Goal: Information Seeking & Learning: Learn about a topic

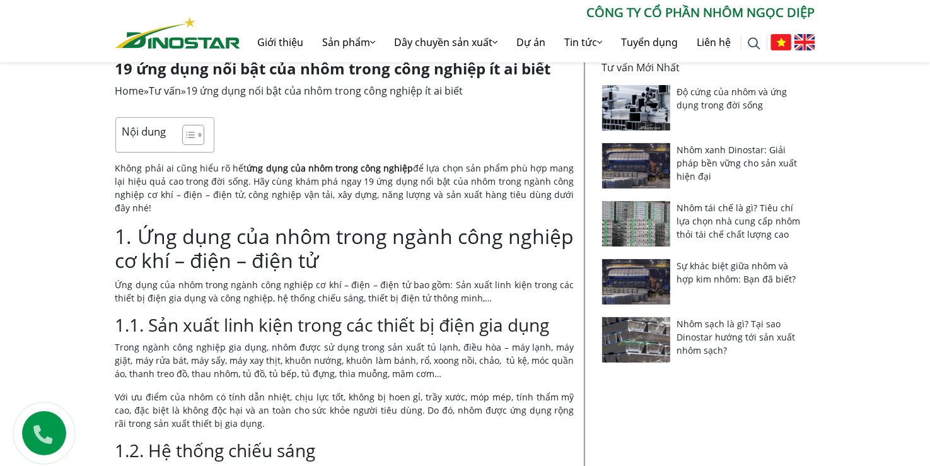
scroll to position [262, 0]
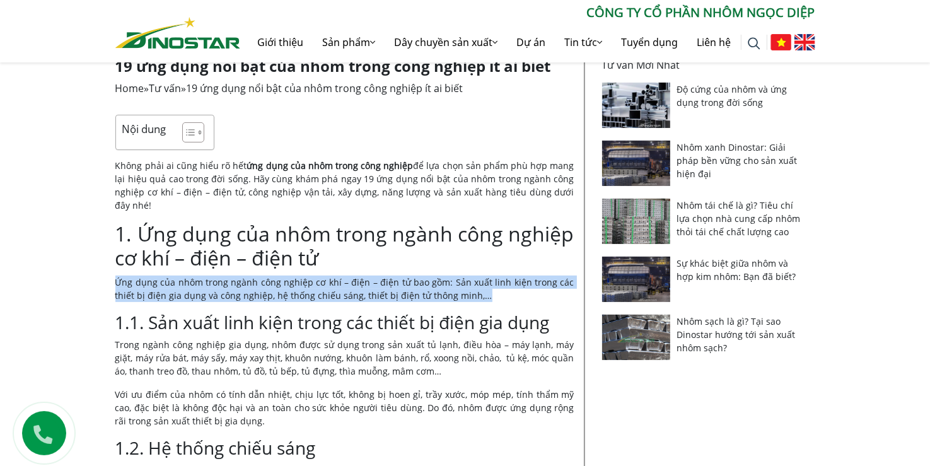
drag, startPoint x: 113, startPoint y: 266, endPoint x: 455, endPoint y: 284, distance: 342.0
copy p "Ứng dụng của nhôm trong ngành công nghiệp cơ khí – điện – điện tử bao gồm: Sản …"
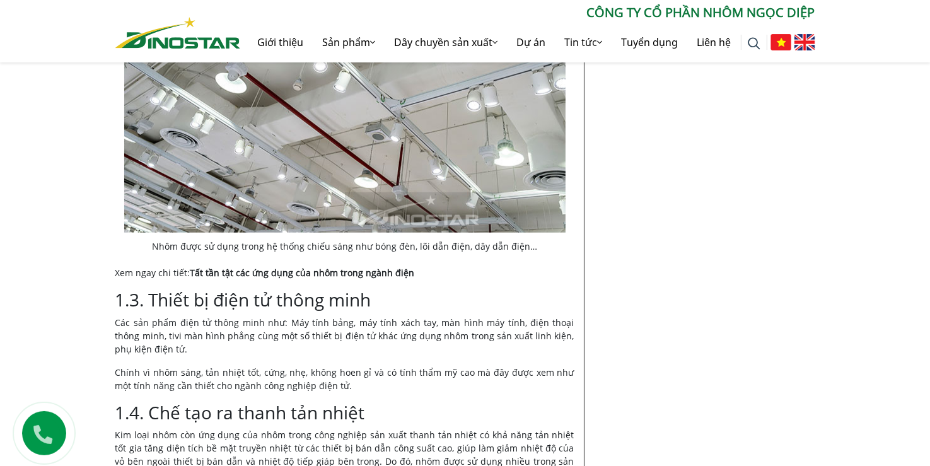
scroll to position [899, 0]
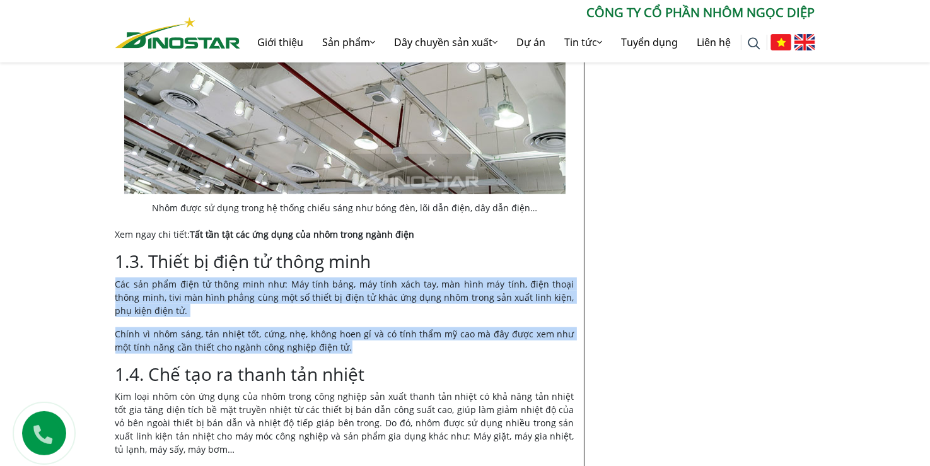
drag, startPoint x: 113, startPoint y: 265, endPoint x: 343, endPoint y: 335, distance: 241.0
copy div "Các sản phẩm điện tử thông minh như: Máy tính bảng, máy tính xách tay, màn hình…"
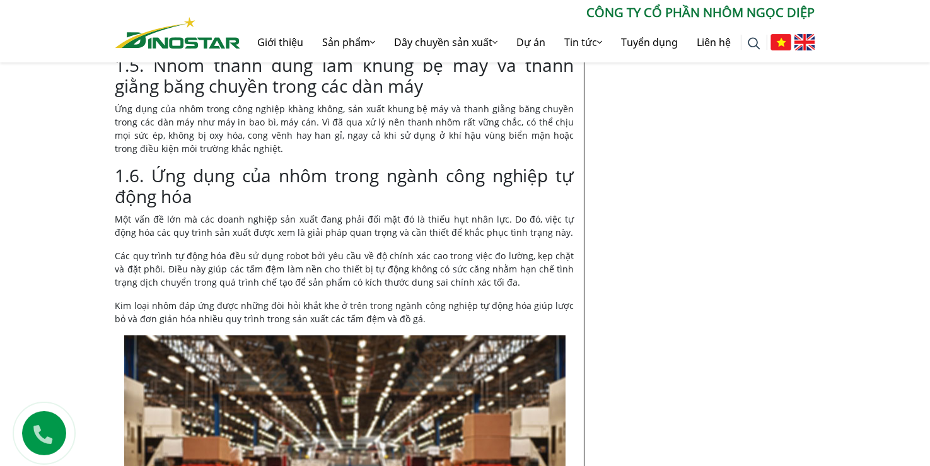
scroll to position [1709, 0]
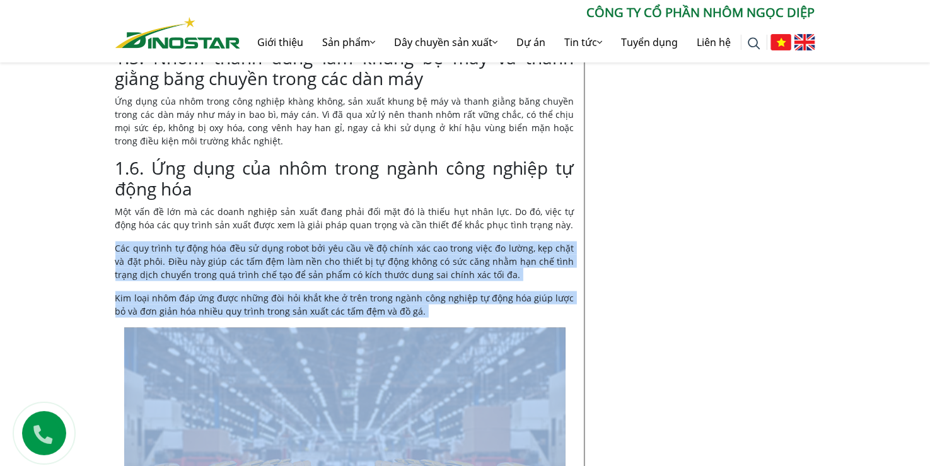
drag, startPoint x: 116, startPoint y: 231, endPoint x: 290, endPoint y: 303, distance: 188.2
copy div "Các quy trình tự động hóa đều sử dụng robot bởi yêu cầu về độ chính xác cao tro…"
